Goal: Transaction & Acquisition: Purchase product/service

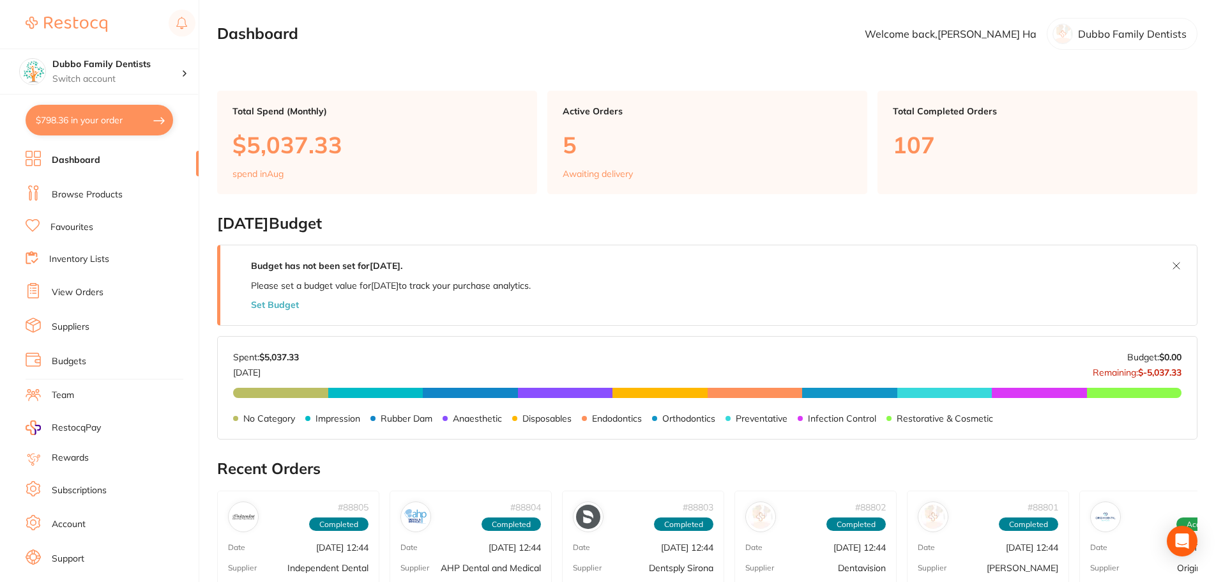
click at [79, 299] on link "View Orders" at bounding box center [78, 292] width 52 height 13
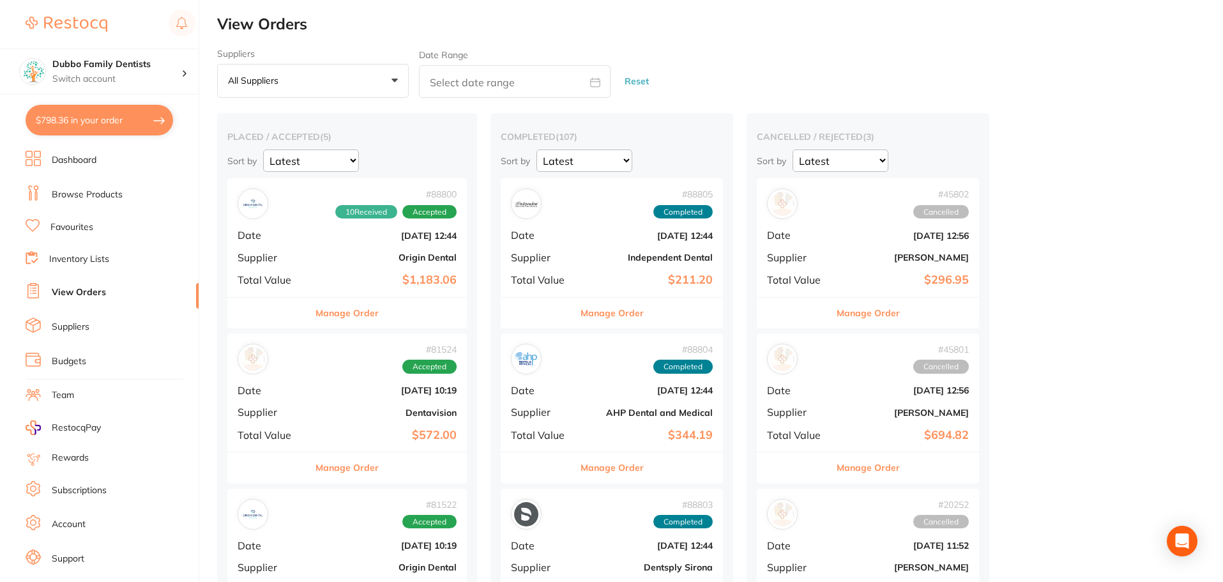
click at [88, 121] on button "$798.36 in your order" at bounding box center [100, 120] width 148 height 31
checkbox input "true"
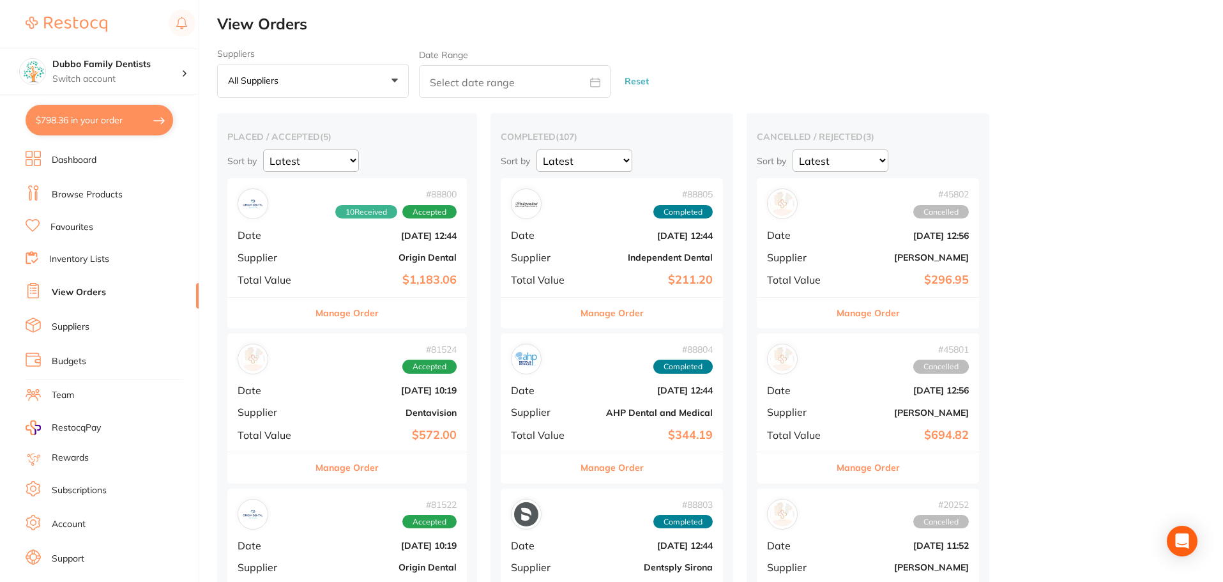
checkbox input "true"
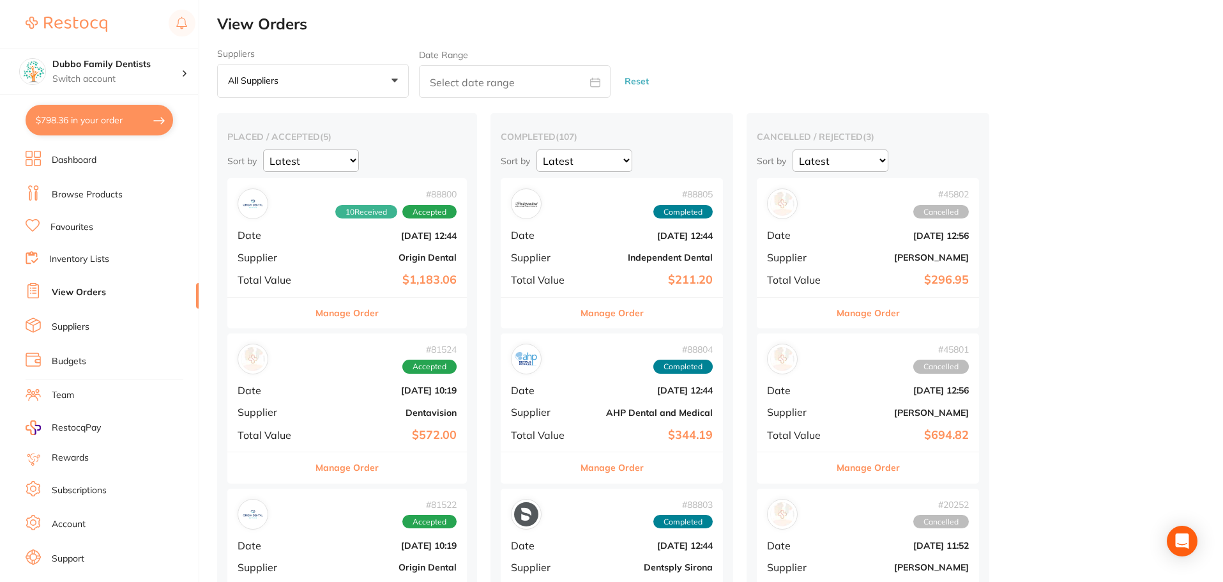
checkbox input "true"
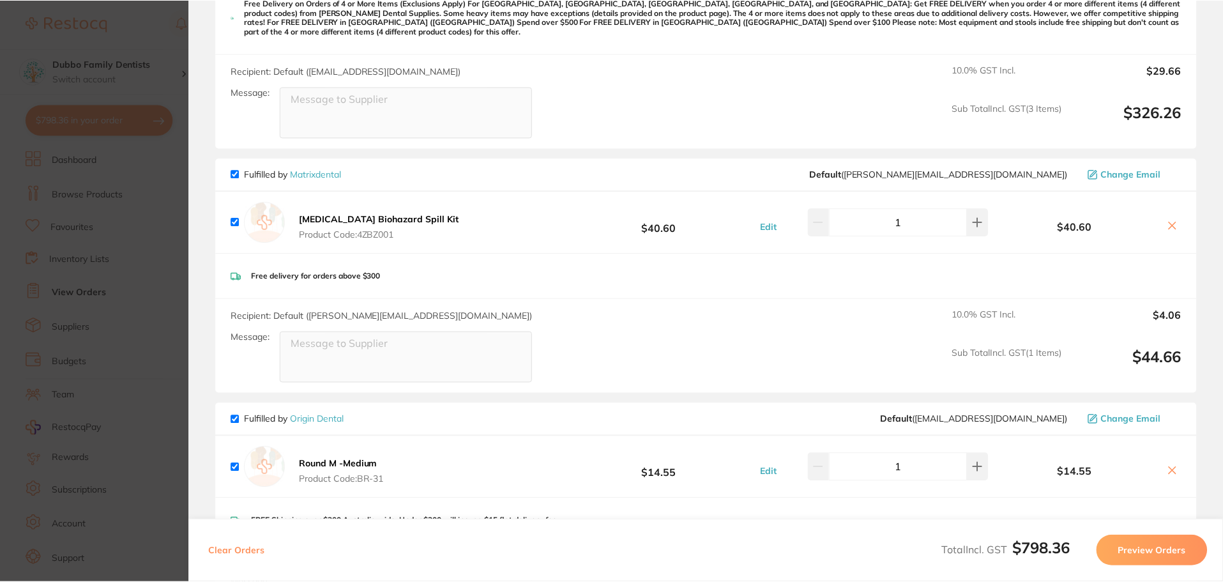
scroll to position [1099, 0]
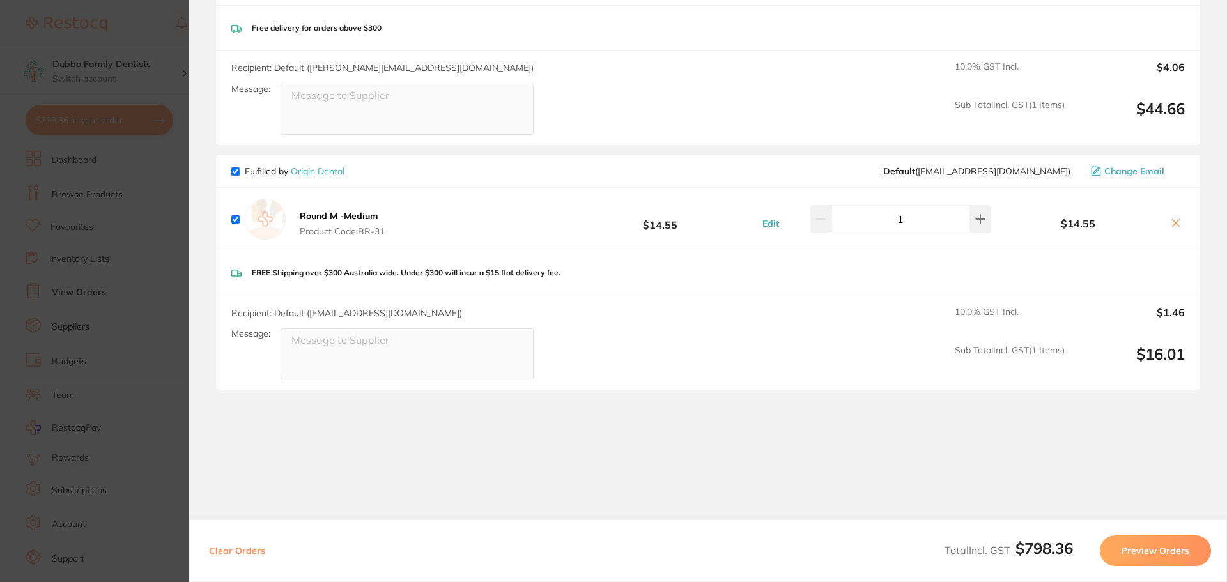
click at [78, 236] on section "Update RRP Set your pre negotiated price for this item. Item Agreed RRP (excl. …" at bounding box center [613, 291] width 1227 height 582
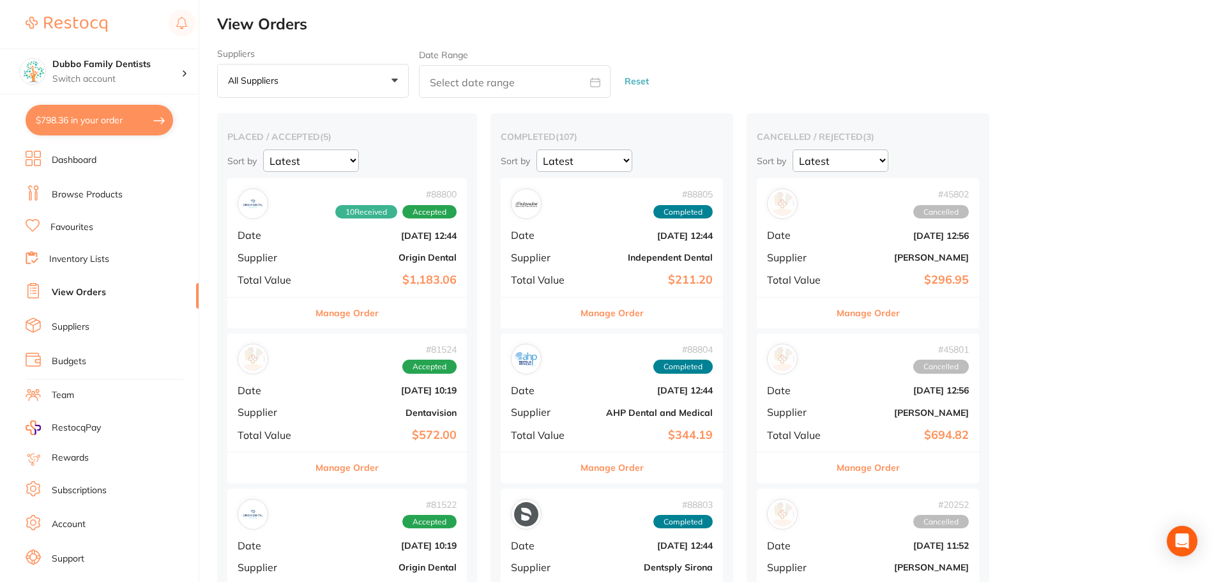
scroll to position [1, 0]
